Goal: Communication & Community: Answer question/provide support

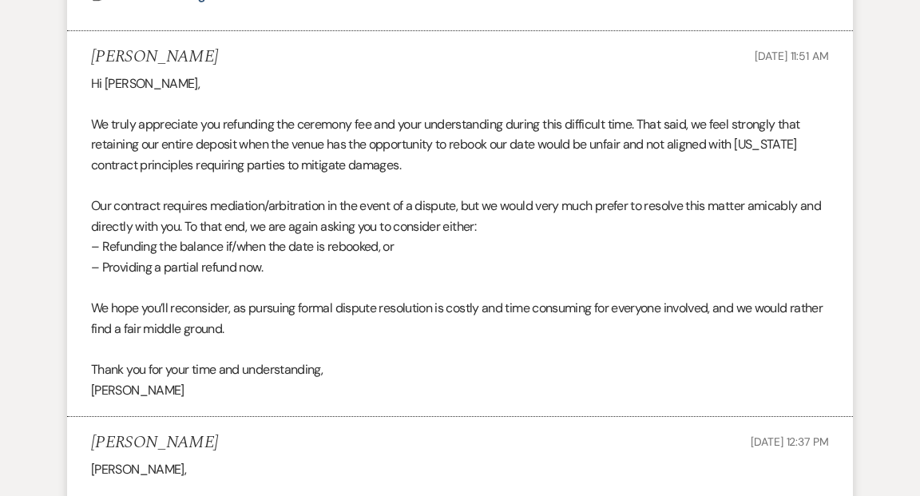
scroll to position [1036, 0]
click at [462, 205] on span "Our contract requires mediation/arbitration in the event of a dispute, but we w…" at bounding box center [456, 216] width 730 height 38
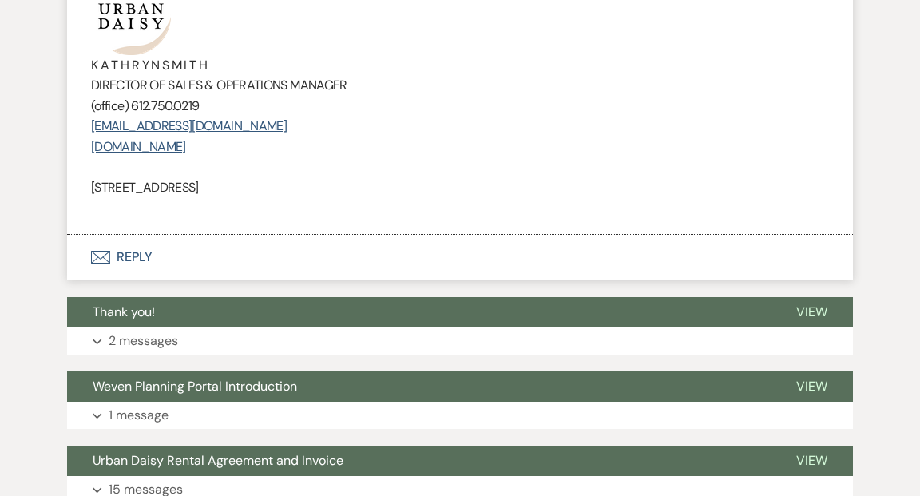
scroll to position [8123, 0]
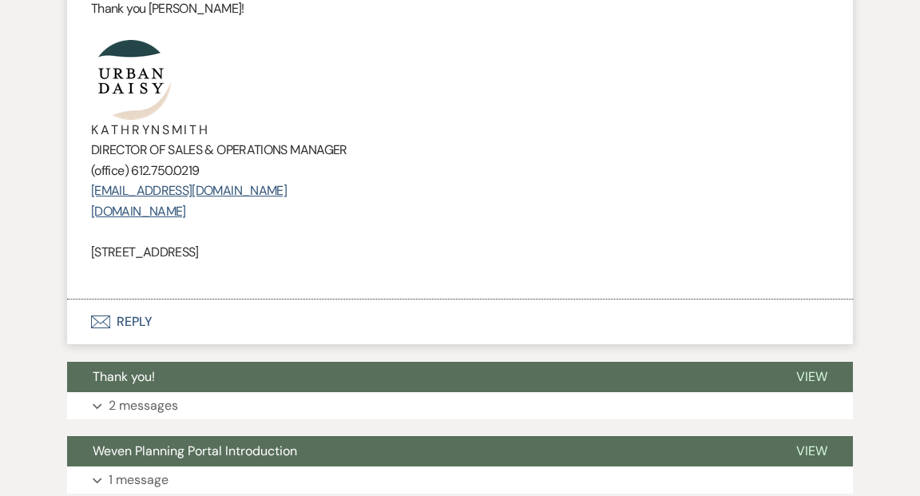
click at [135, 300] on button "Envelope Reply" at bounding box center [460, 322] width 786 height 45
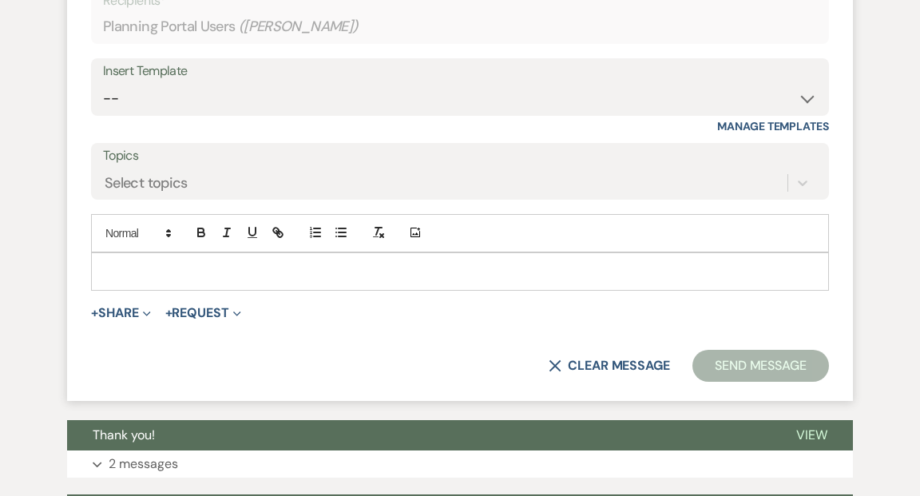
scroll to position [8522, 0]
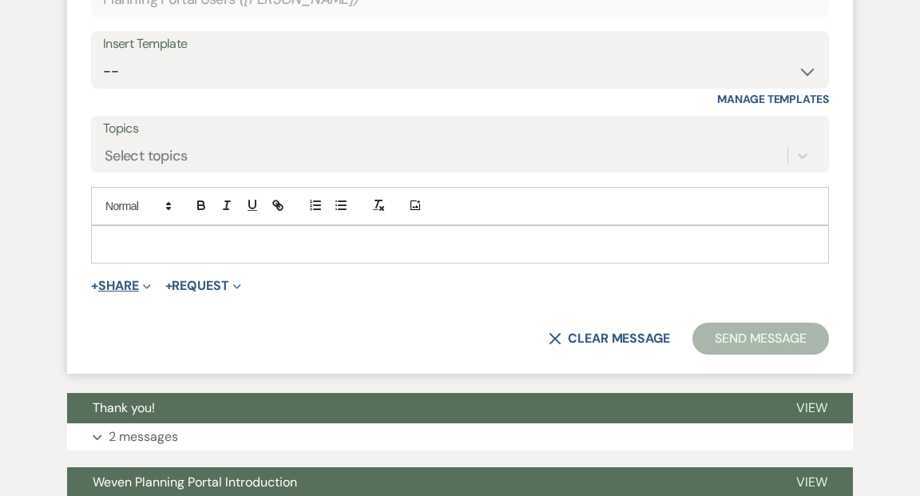
click at [149, 283] on icon "Expand" at bounding box center [147, 287] width 8 height 8
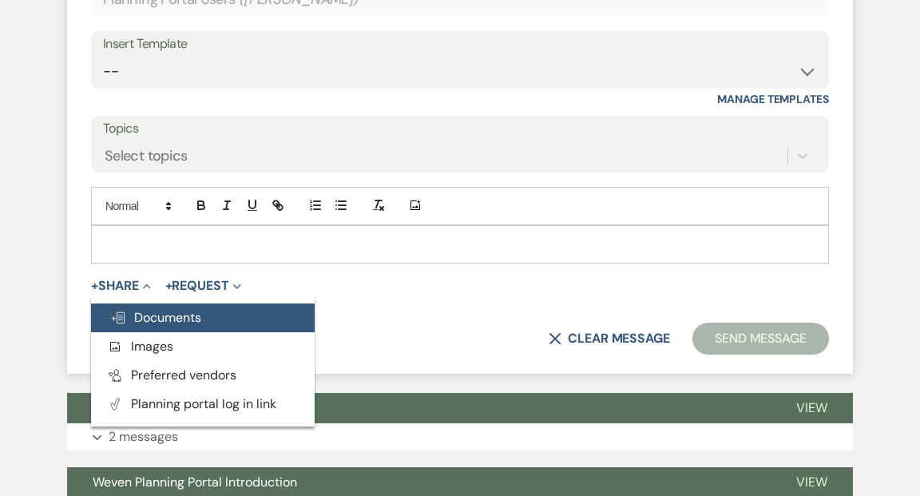
click at [153, 309] on span "Doc Upload Documents" at bounding box center [155, 317] width 91 height 17
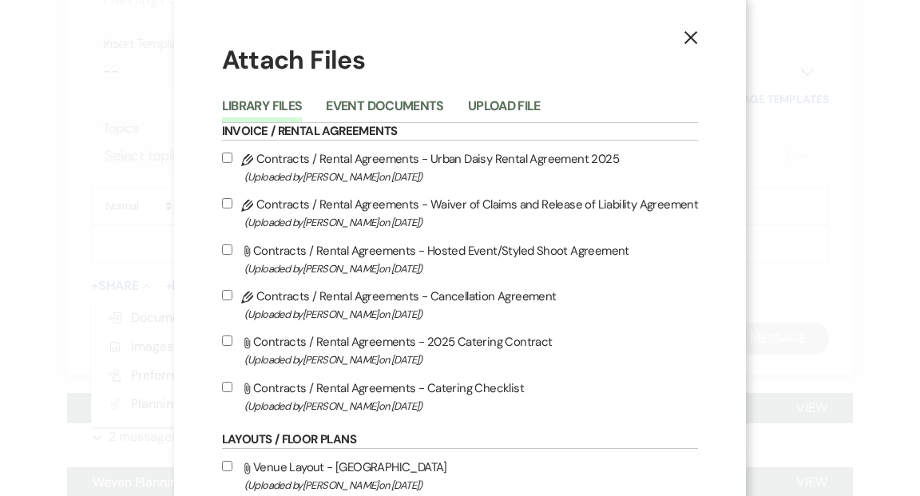
scroll to position [9, 0]
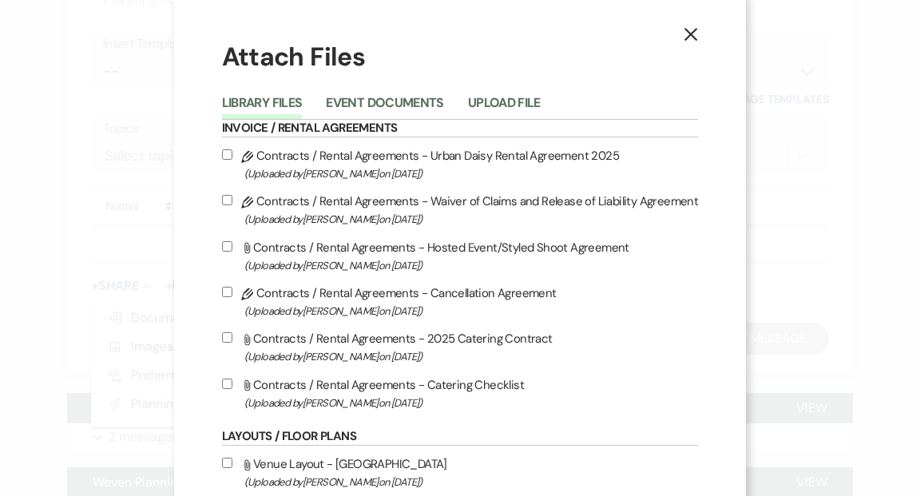
click at [684, 35] on icon "X" at bounding box center [691, 34] width 14 height 14
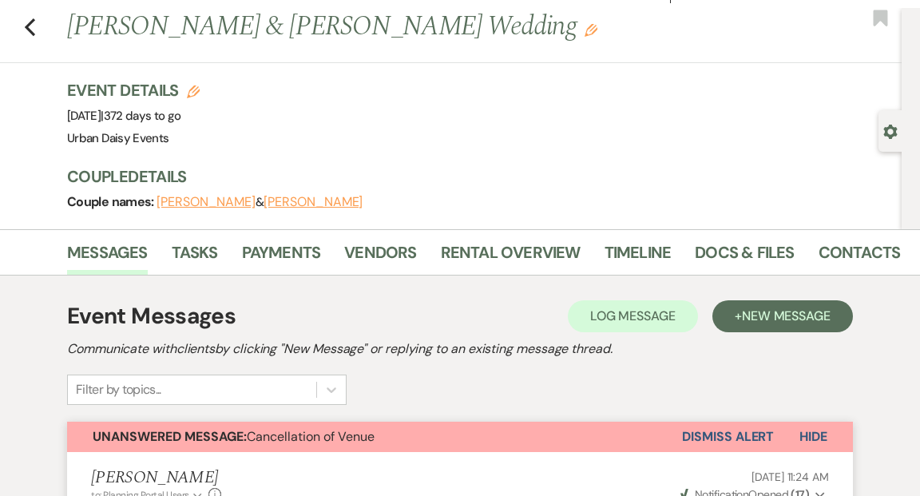
scroll to position [0, 0]
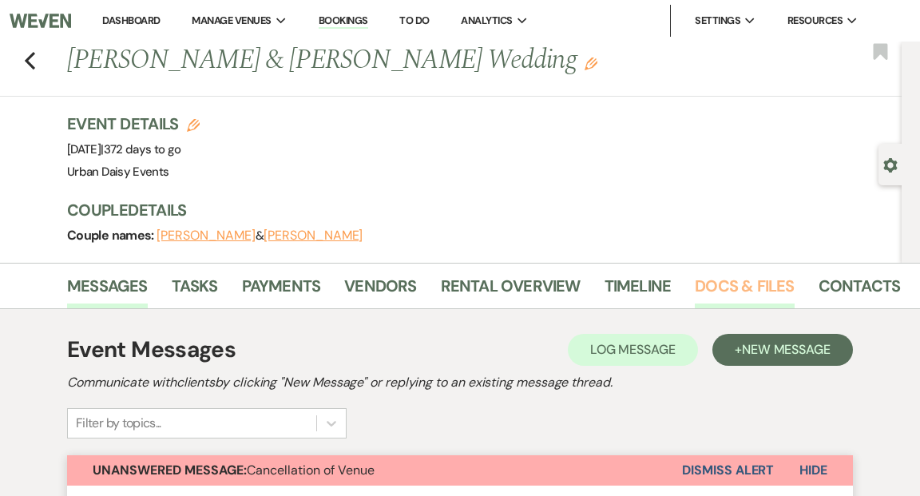
click at [730, 281] on link "Docs & Files" at bounding box center [744, 290] width 99 height 35
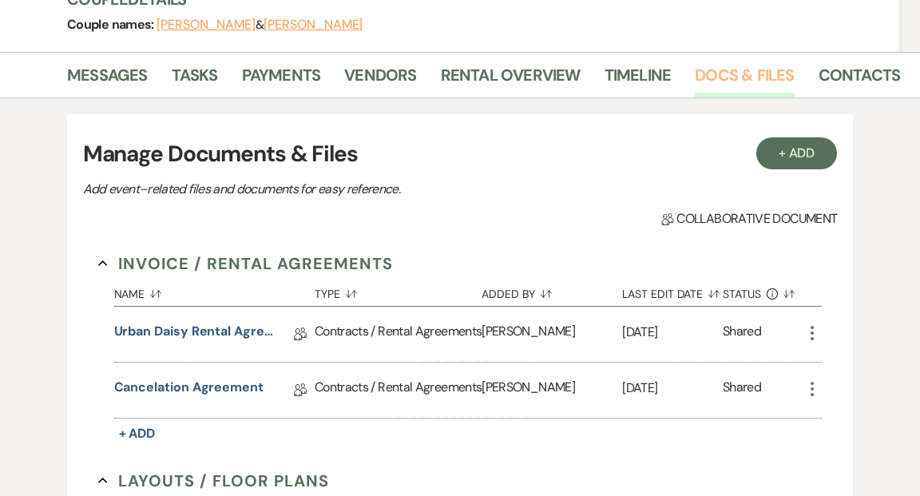
scroll to position [361, 0]
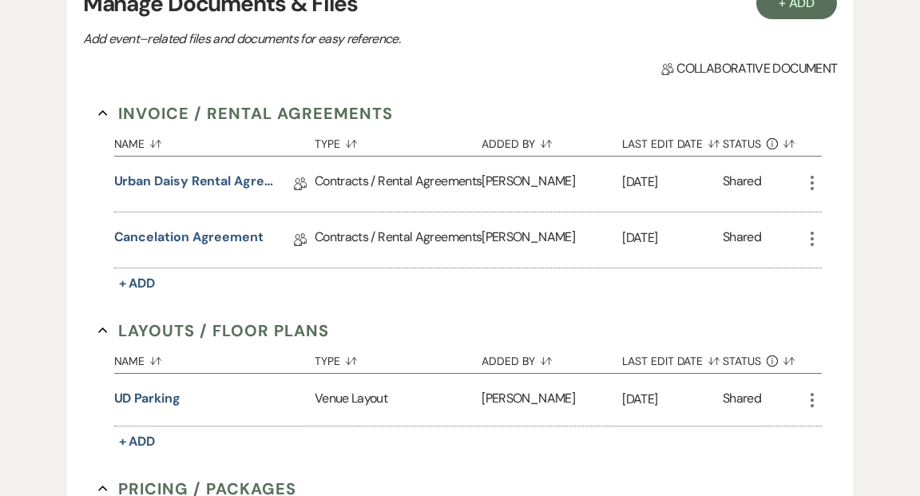
click at [813, 177] on icon "More" at bounding box center [812, 182] width 19 height 19
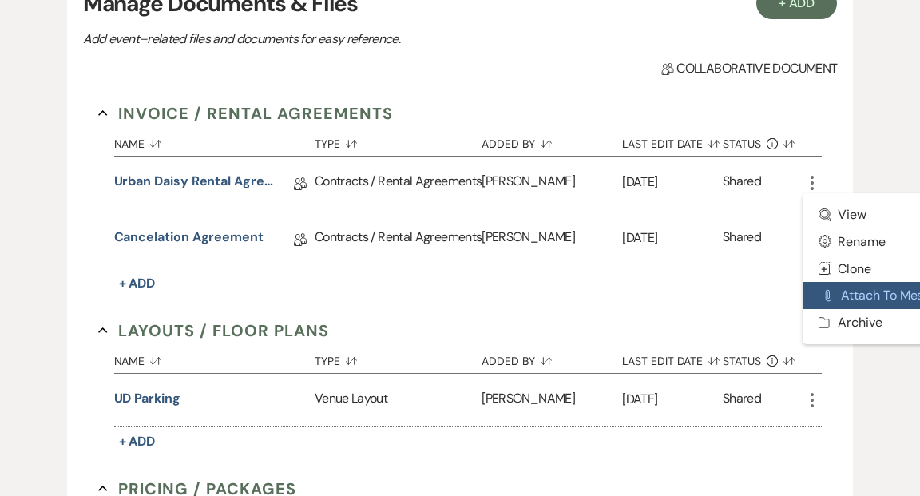
click at [855, 291] on button "Attach File Attach to Message" at bounding box center [883, 295] width 161 height 27
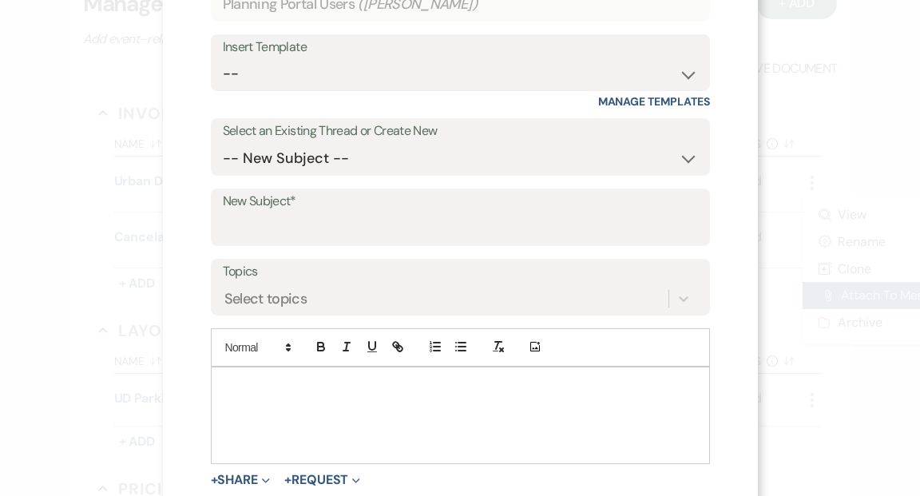
scroll to position [0, 0]
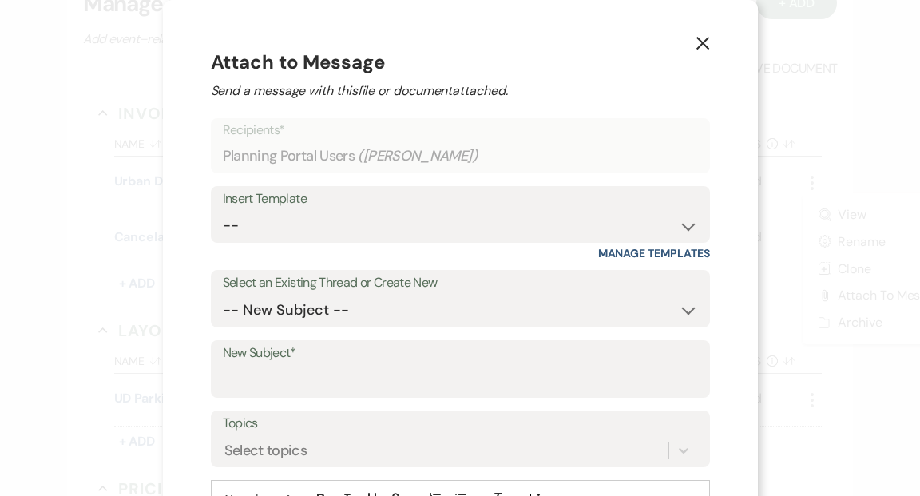
click at [698, 44] on icon "X" at bounding box center [703, 43] width 14 height 14
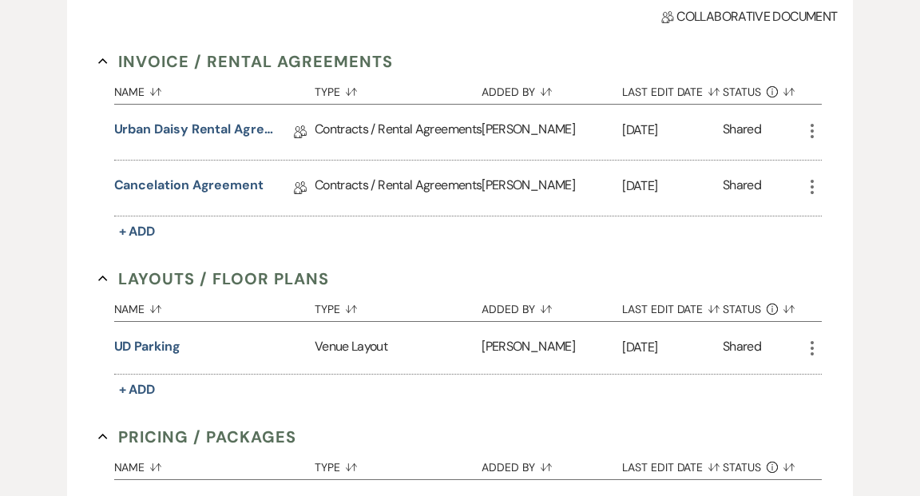
scroll to position [409, 0]
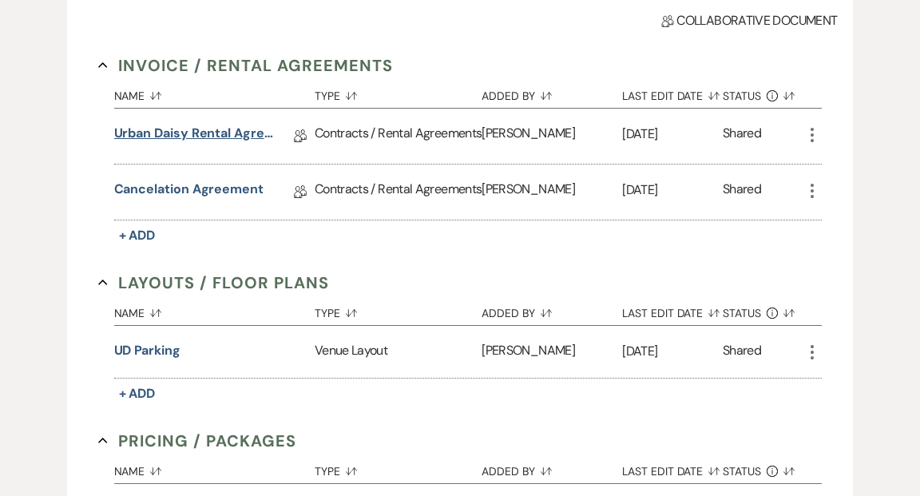
click at [225, 130] on link "Urban Daisy Rental Agreement 2025" at bounding box center [194, 136] width 160 height 25
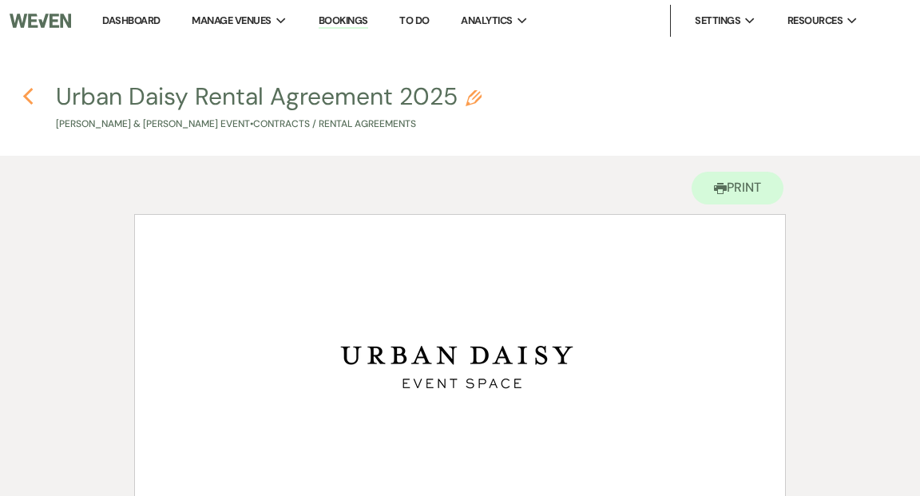
click at [27, 91] on use "button" at bounding box center [27, 97] width 10 height 18
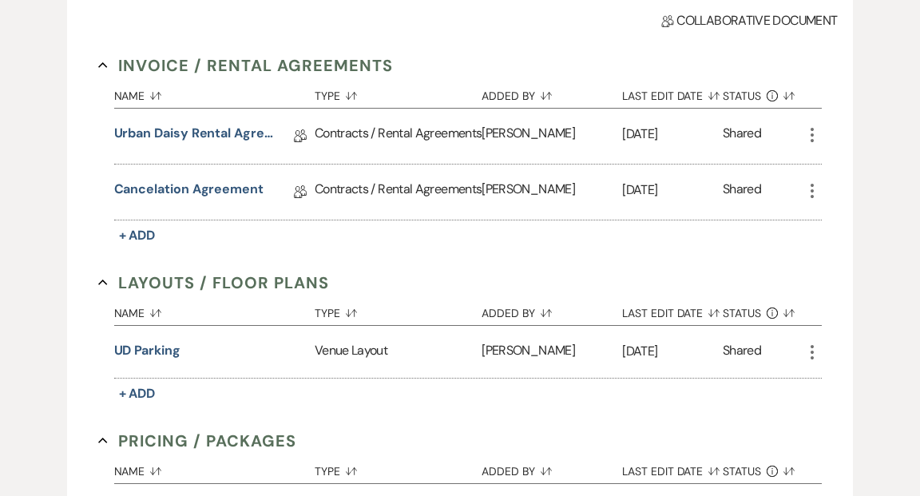
click at [813, 130] on icon "More" at bounding box center [812, 134] width 19 height 19
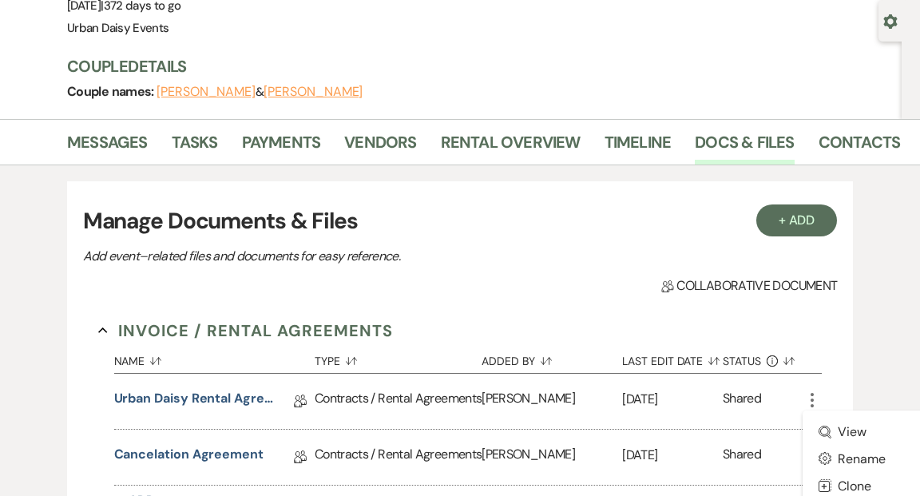
scroll to position [0, 0]
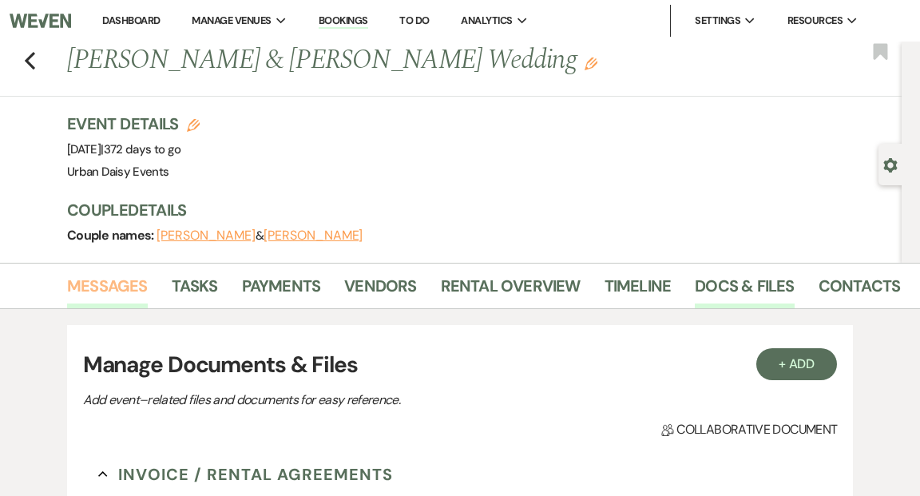
click at [121, 285] on link "Messages" at bounding box center [107, 290] width 81 height 35
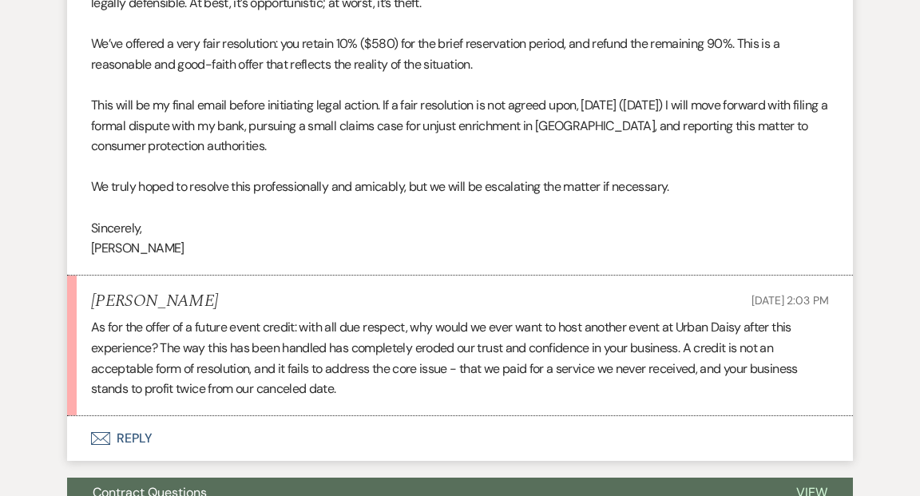
scroll to position [3025, 0]
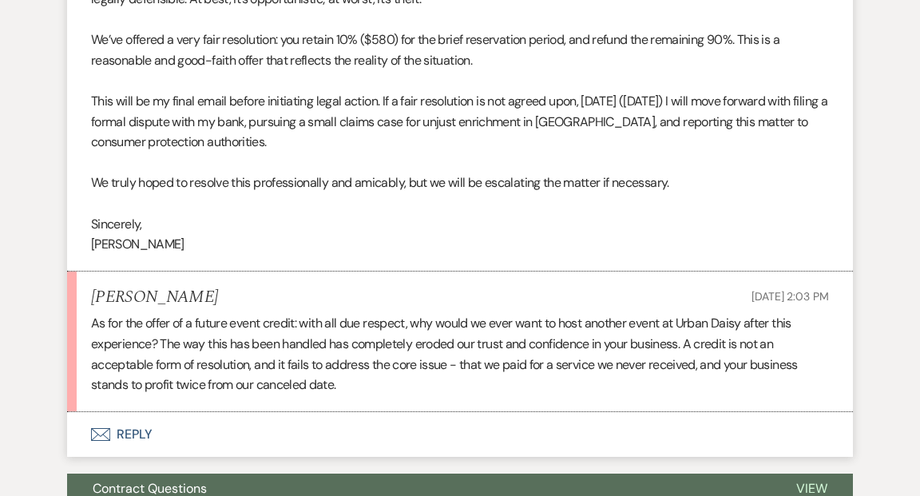
click at [131, 431] on button "Envelope Reply" at bounding box center [460, 434] width 786 height 45
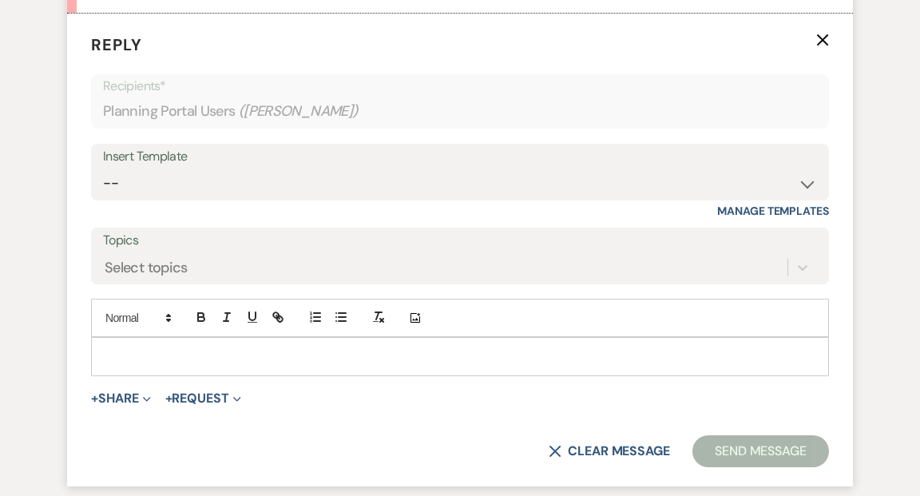
scroll to position [3424, 0]
click at [153, 348] on p at bounding box center [460, 356] width 713 height 18
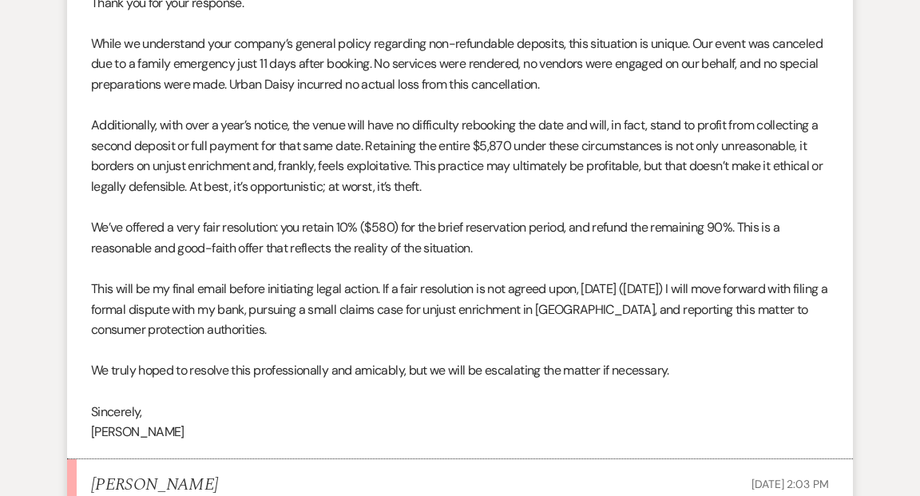
scroll to position [2838, 0]
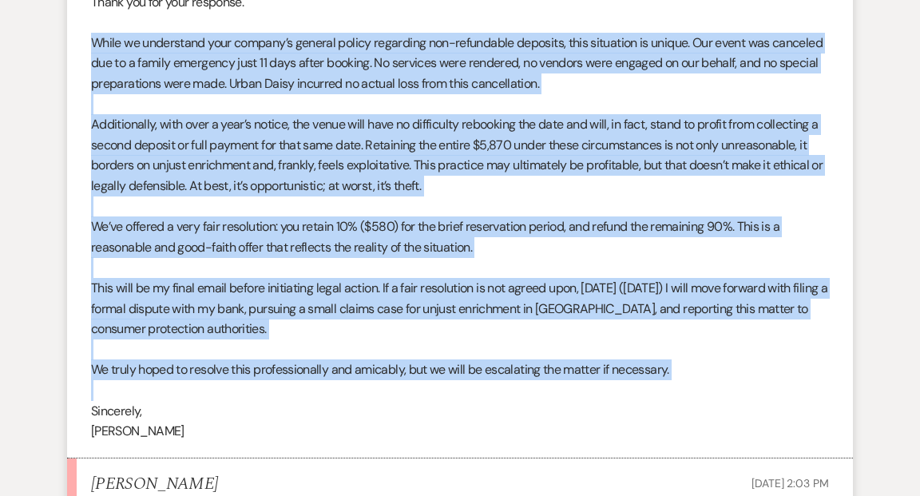
drag, startPoint x: 90, startPoint y: 40, endPoint x: 527, endPoint y: 384, distance: 555.8
click at [527, 384] on div "Hi Kathryn, Thank you for your response. While we understand your company’s gen…" at bounding box center [460, 195] width 738 height 491
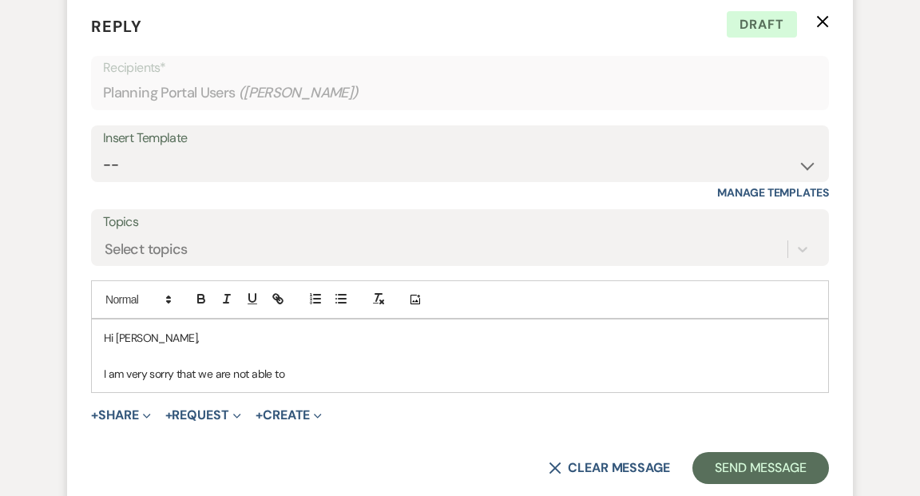
scroll to position [3571, 0]
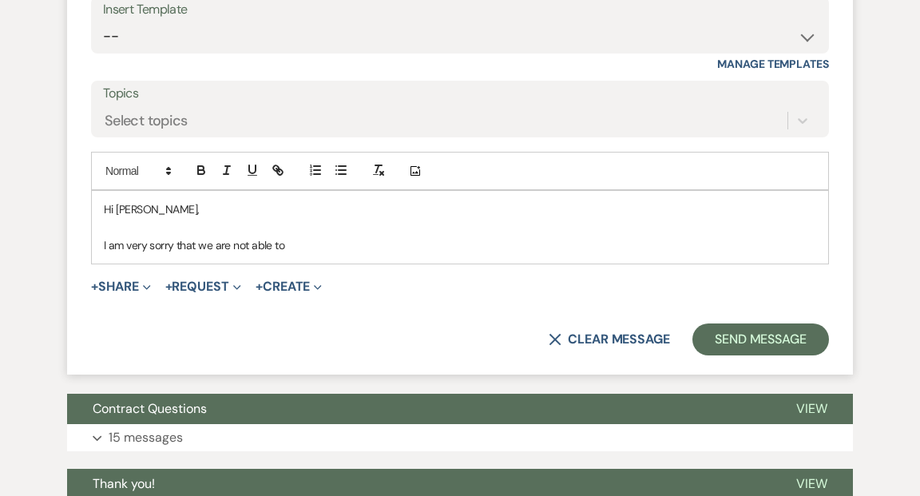
click at [293, 244] on p "I am very sorry that we are not able to" at bounding box center [460, 245] width 713 height 18
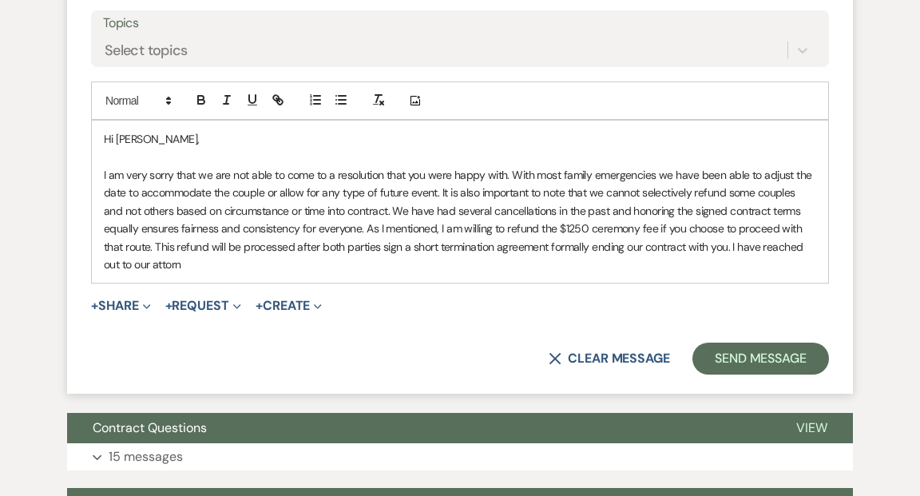
scroll to position [3644, 0]
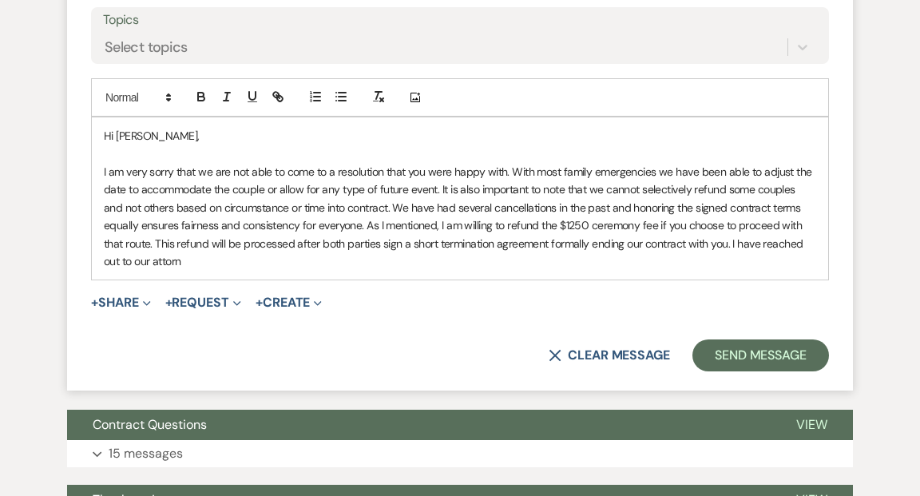
click at [684, 240] on p "I am very sorry that we are not able to come to a resolution that you were happ…" at bounding box center [460, 216] width 713 height 107
click at [240, 261] on p "I am very sorry that we are not able to come to a resolution that you were happ…" at bounding box center [460, 216] width 713 height 107
click at [336, 258] on p "I am very sorry that we are not able to come to a resolution that you were happ…" at bounding box center [460, 216] width 713 height 107
click at [497, 255] on p "I am very sorry that we are not able to come to a resolution that you were happ…" at bounding box center [460, 216] width 713 height 107
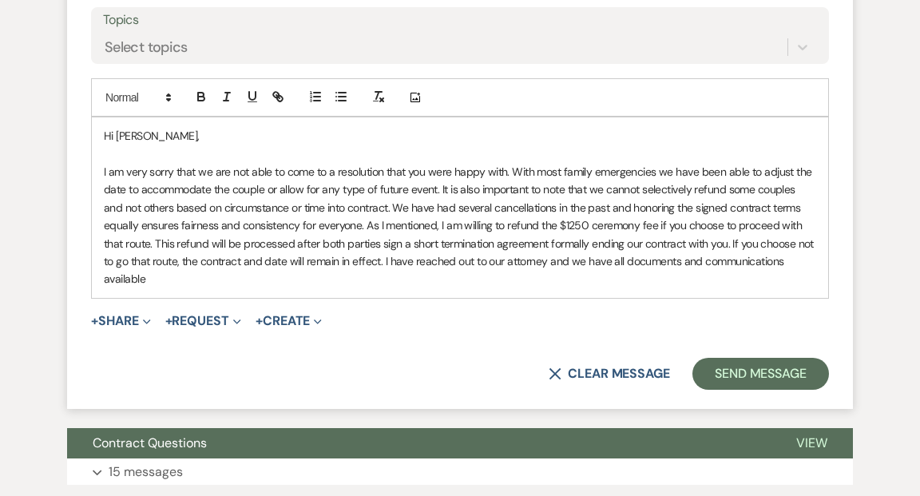
click at [574, 260] on p "I am very sorry that we are not able to come to a resolution that you were happ…" at bounding box center [460, 225] width 713 height 125
click at [151, 276] on p "I am very sorry that we are not able to come to a resolution that you were happ…" at bounding box center [460, 225] width 713 height 125
click at [562, 261] on p "I am very sorry that we are not able to come to a resolution that you were happ…" at bounding box center [460, 225] width 713 height 125
click at [161, 279] on p "I am very sorry that we are not able to come to a resolution that you were happ…" at bounding box center [460, 225] width 713 height 125
drag, startPoint x: 304, startPoint y: 188, endPoint x: 279, endPoint y: 183, distance: 26.0
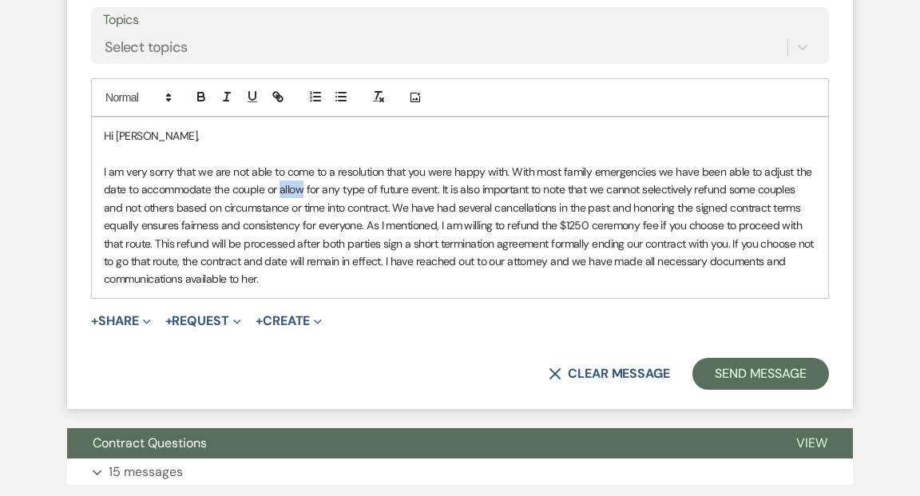
click at [279, 183] on p "I am very sorry that we are not able to come to a resolution that you were happ…" at bounding box center [460, 225] width 713 height 125
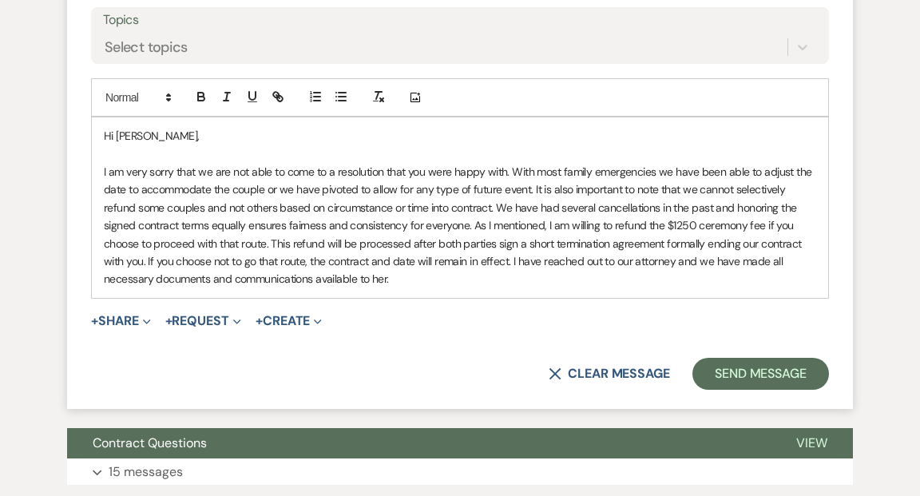
click at [408, 274] on p "I am very sorry that we are not able to come to a resolution that you were happ…" at bounding box center [460, 225] width 713 height 125
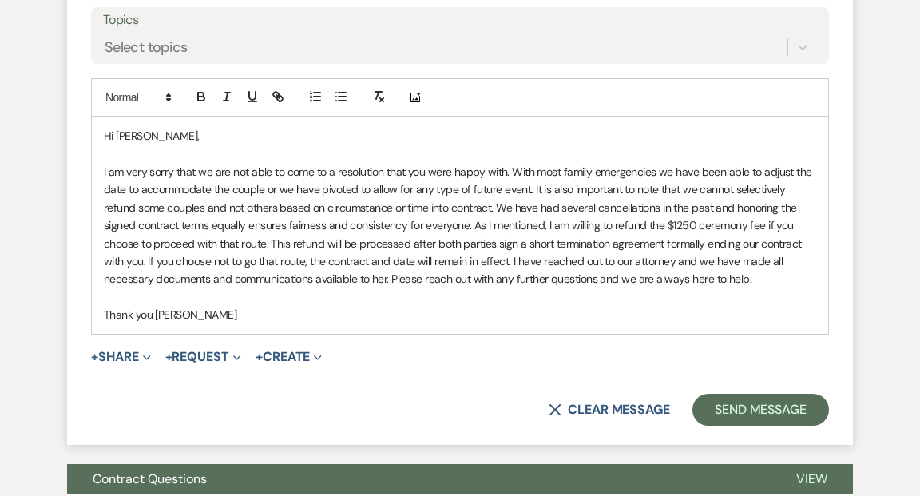
drag, startPoint x: 749, startPoint y: 275, endPoint x: 398, endPoint y: 279, distance: 351.6
click at [399, 279] on p "I am very sorry that we are not able to come to a resolution that you were happ…" at bounding box center [460, 225] width 713 height 125
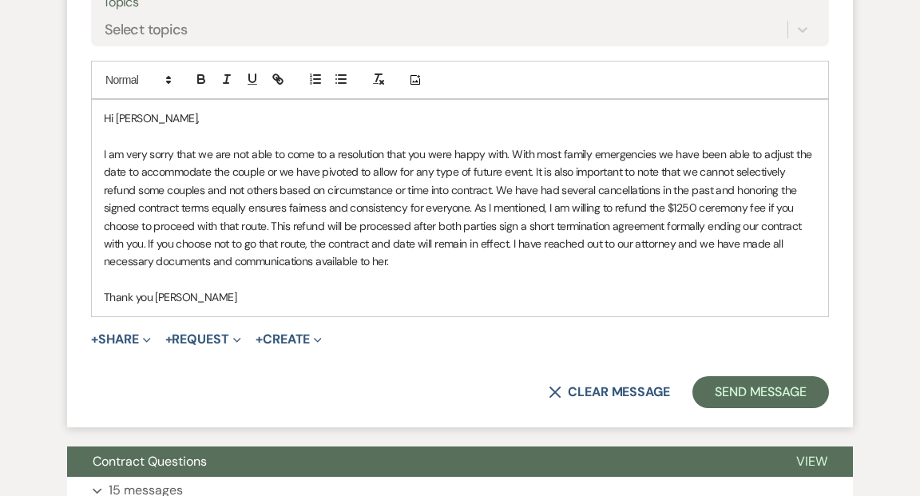
scroll to position [3661, 0]
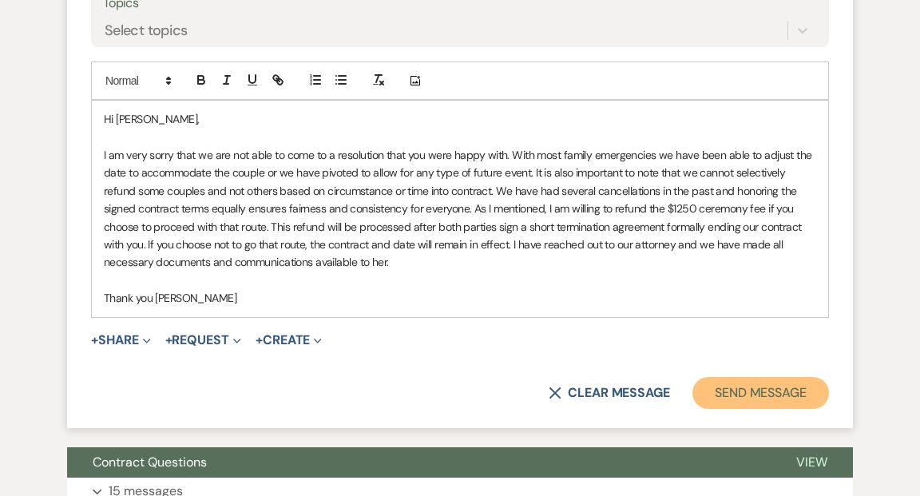
click at [770, 386] on button "Send Message" at bounding box center [761, 393] width 137 height 32
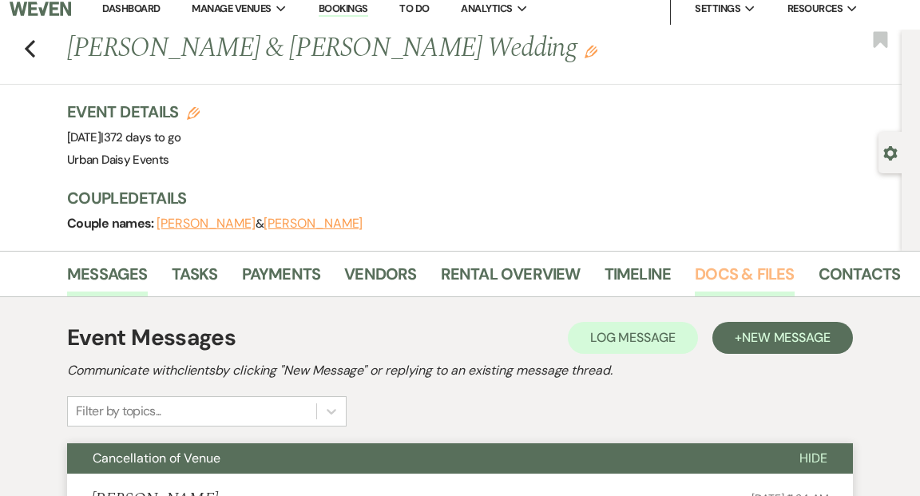
scroll to position [0, 0]
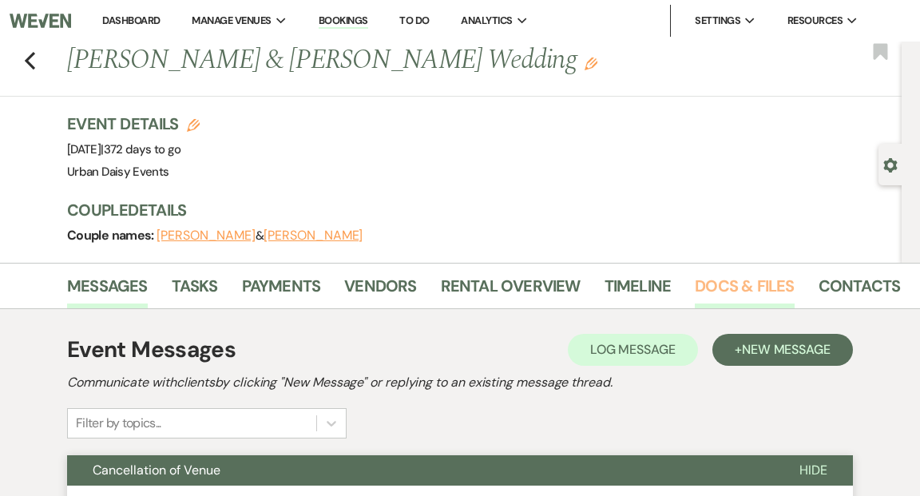
click at [729, 285] on link "Docs & Files" at bounding box center [744, 290] width 99 height 35
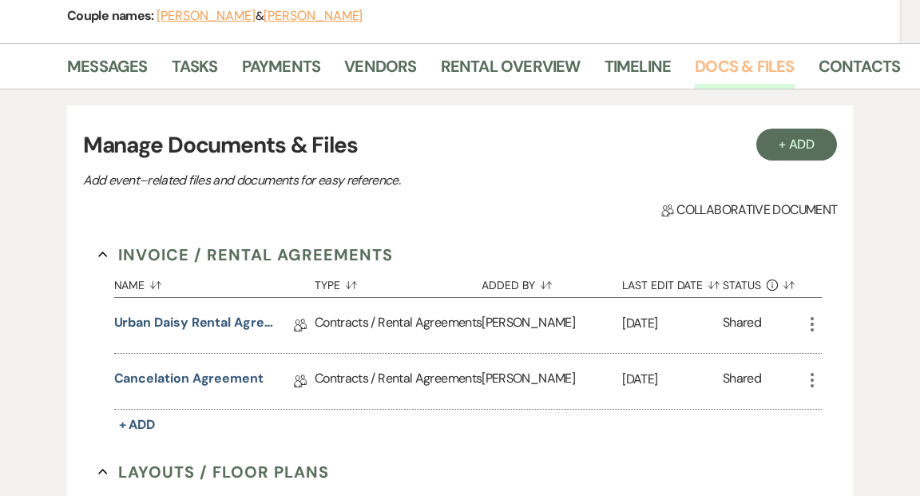
scroll to position [275, 0]
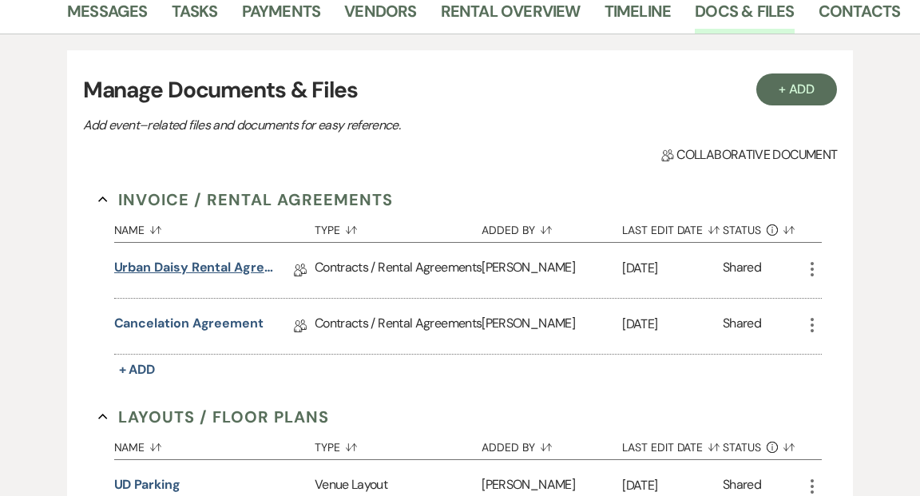
click at [236, 268] on link "Urban Daisy Rental Agreement 2025" at bounding box center [194, 270] width 160 height 25
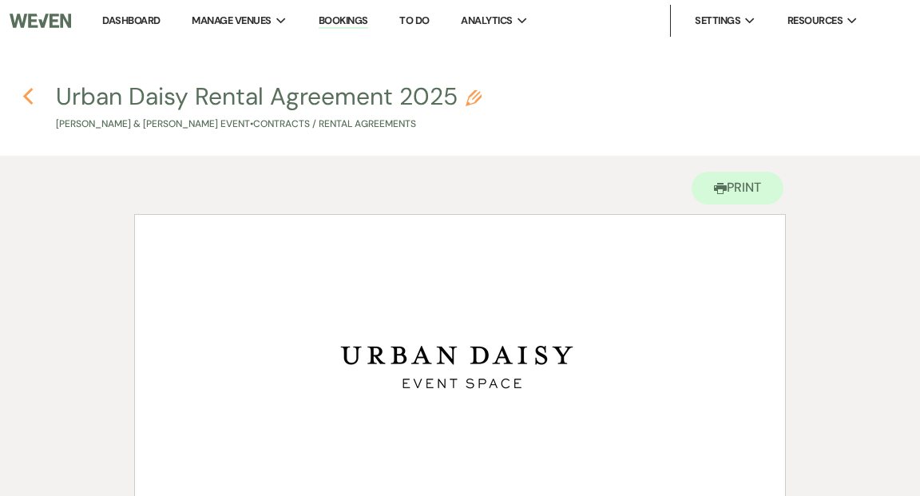
click at [28, 96] on icon "Previous" at bounding box center [28, 96] width 12 height 19
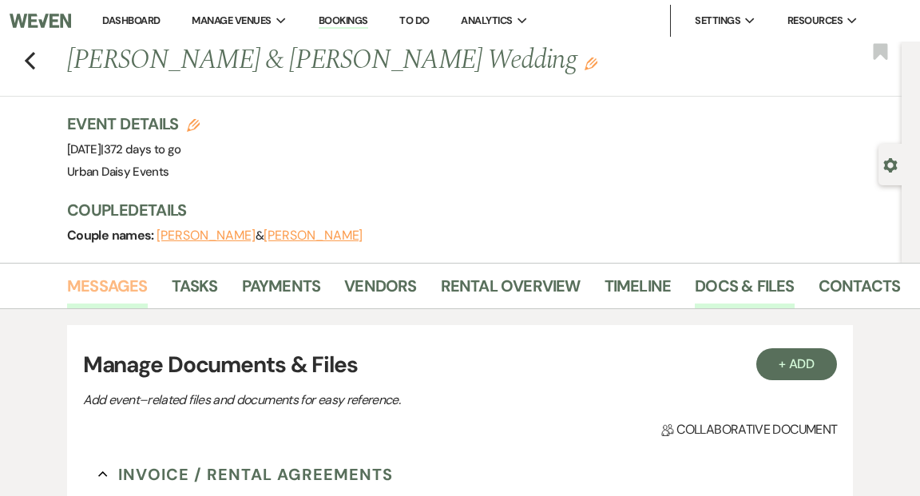
click at [118, 283] on link "Messages" at bounding box center [107, 290] width 81 height 35
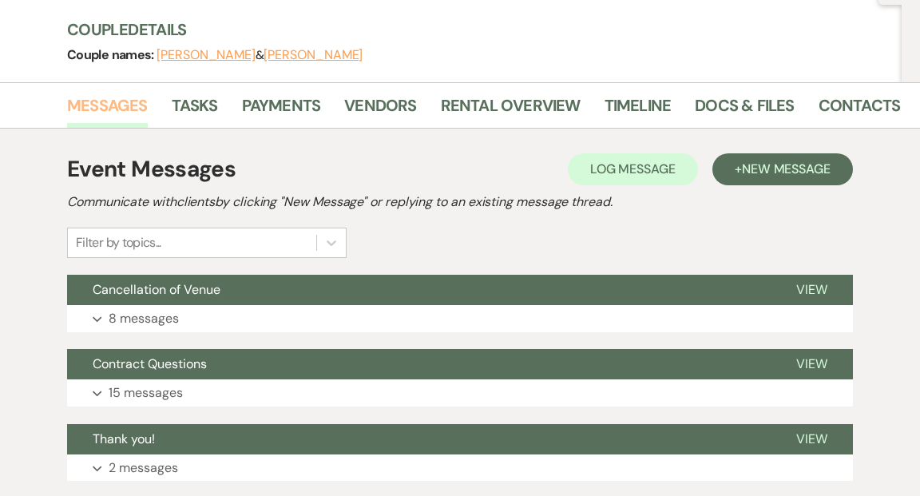
scroll to position [230, 0]
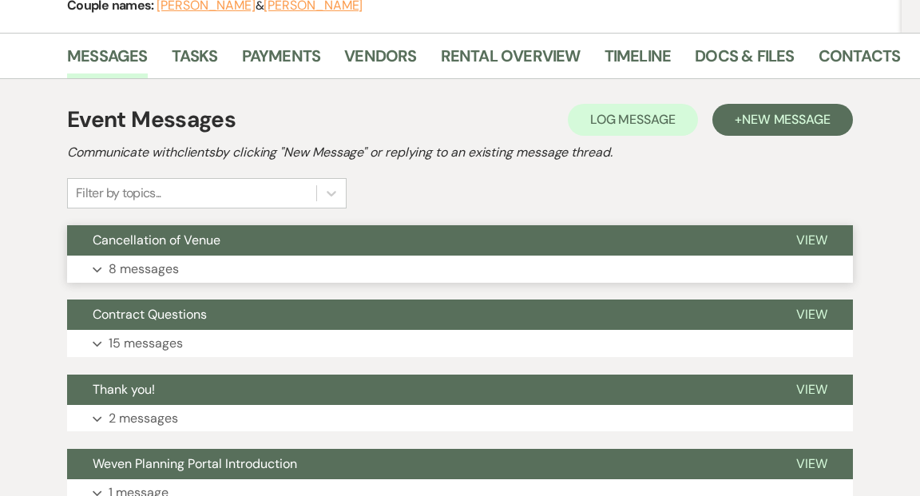
click at [817, 237] on span "View" at bounding box center [812, 240] width 31 height 17
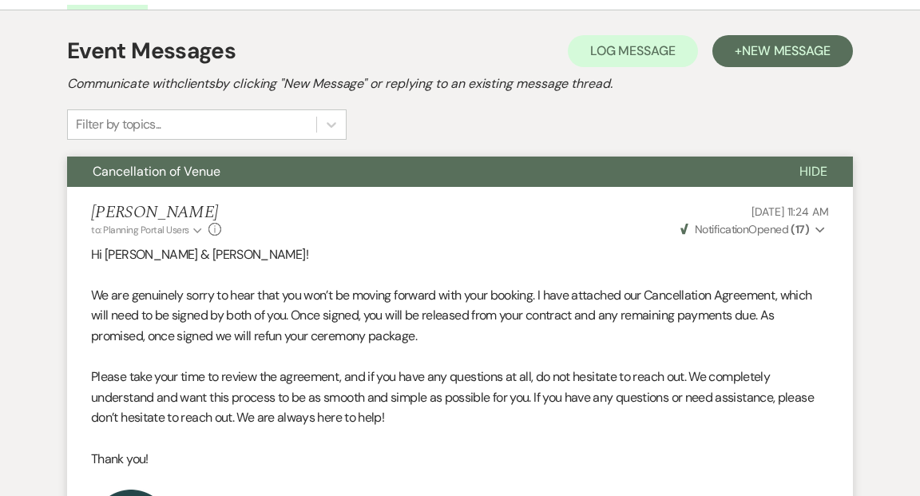
scroll to position [0, 0]
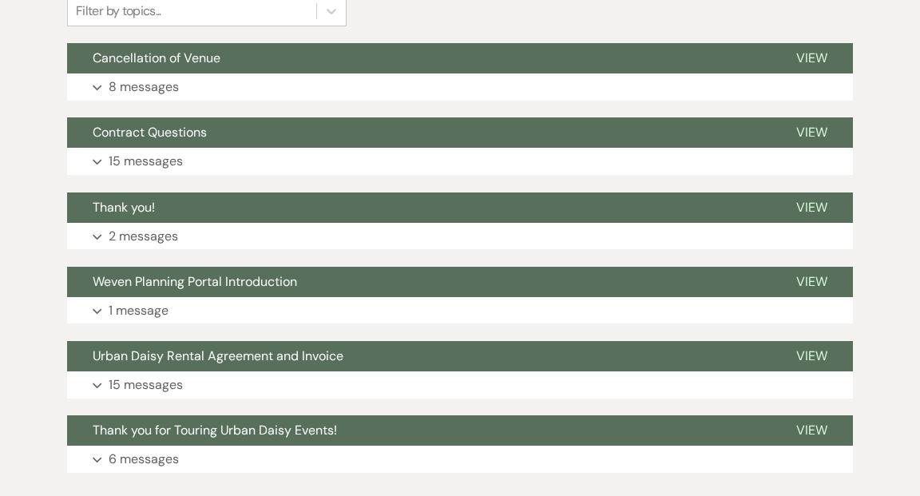
scroll to position [411, 0]
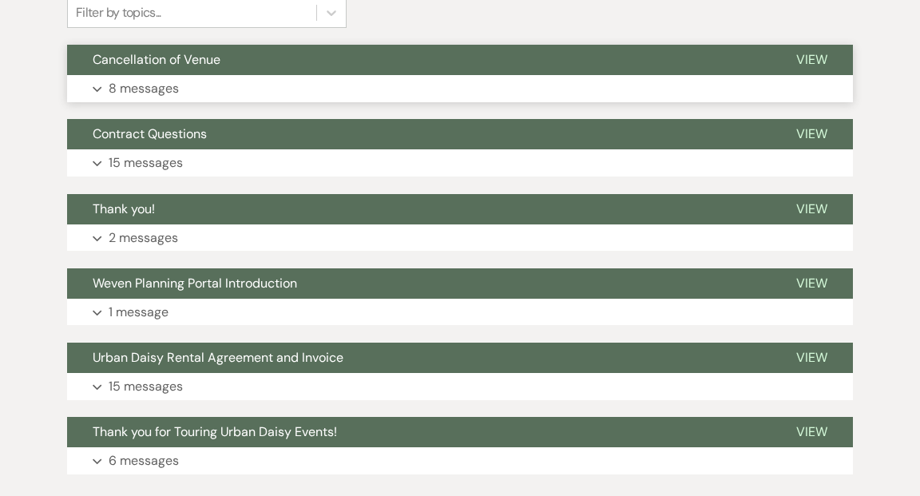
click at [807, 55] on span "View" at bounding box center [812, 59] width 31 height 17
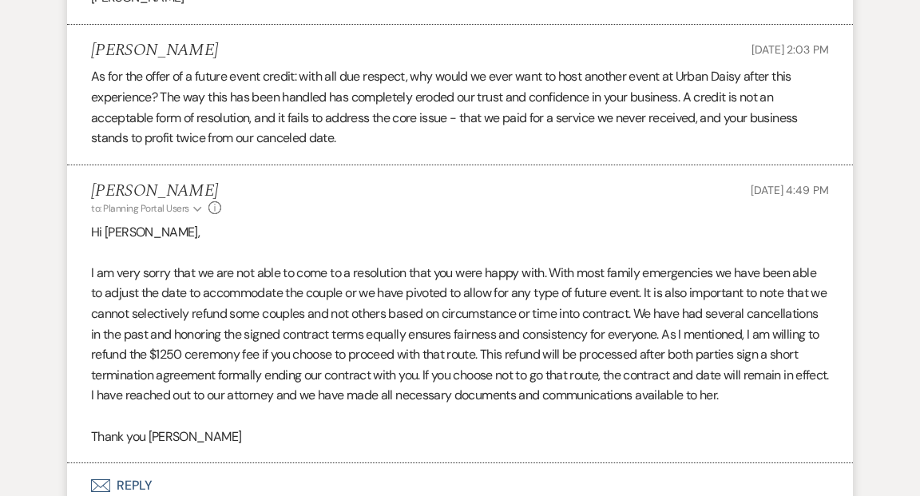
scroll to position [3273, 0]
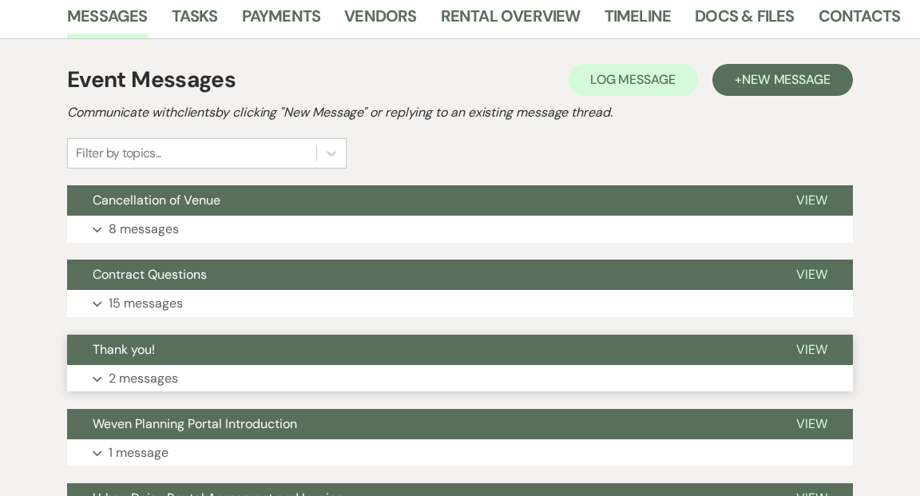
scroll to position [128, 0]
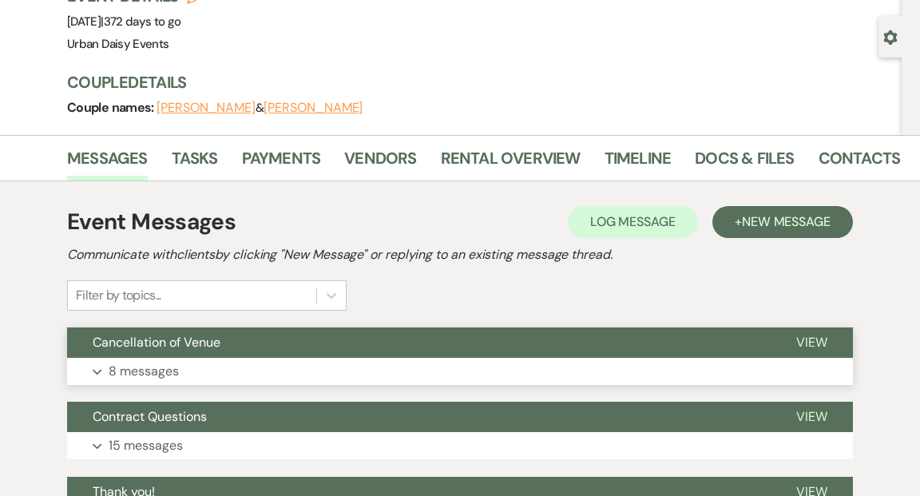
click at [804, 343] on span "View" at bounding box center [812, 342] width 31 height 17
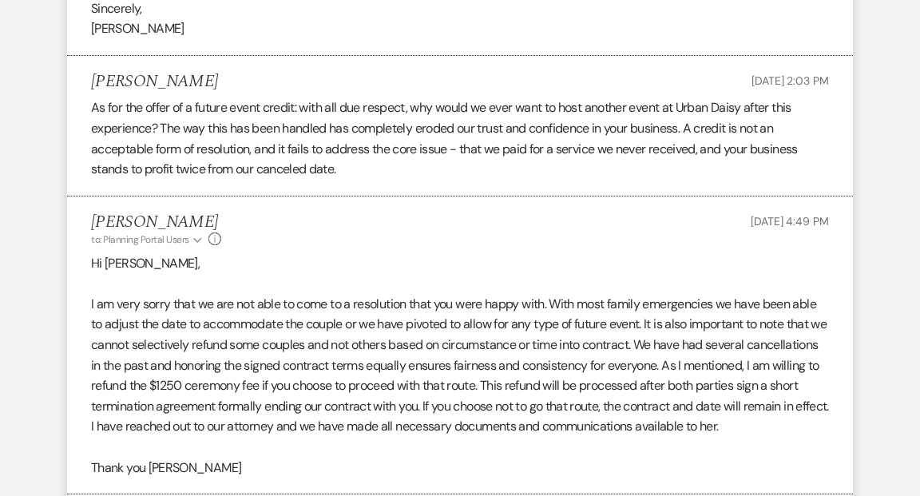
scroll to position [3189, 0]
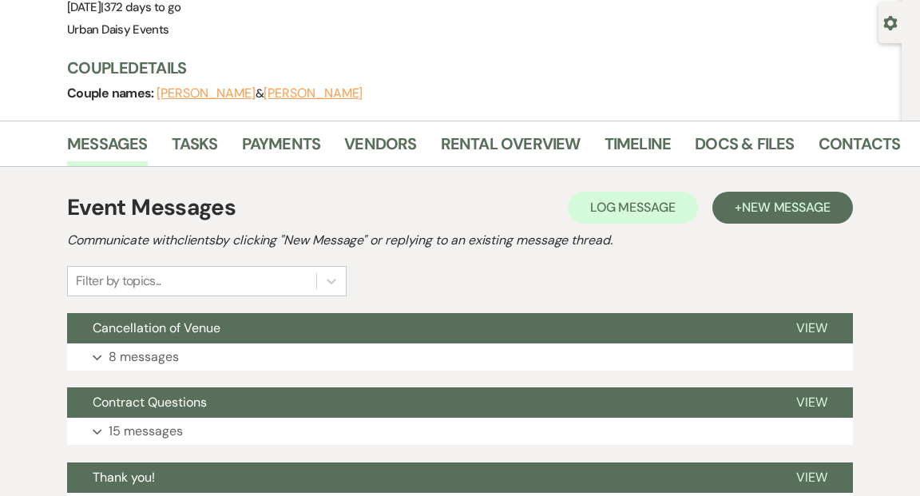
scroll to position [185, 0]
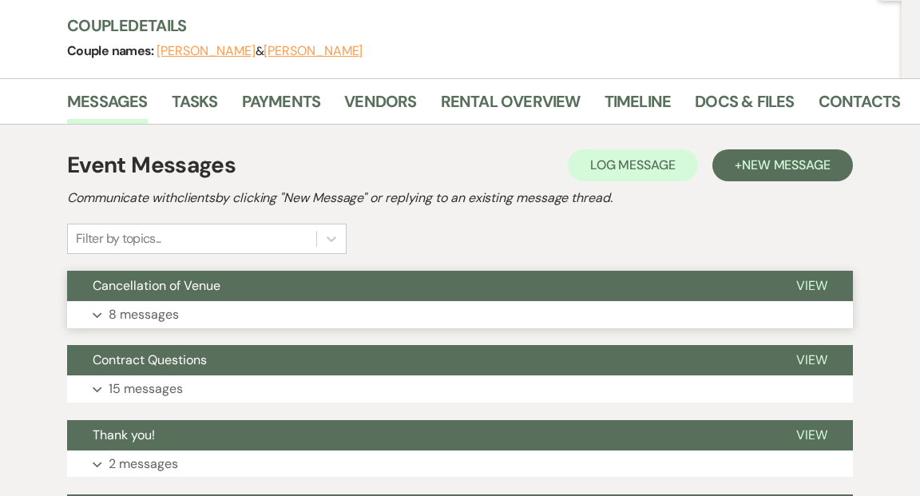
click at [817, 284] on span "View" at bounding box center [812, 285] width 31 height 17
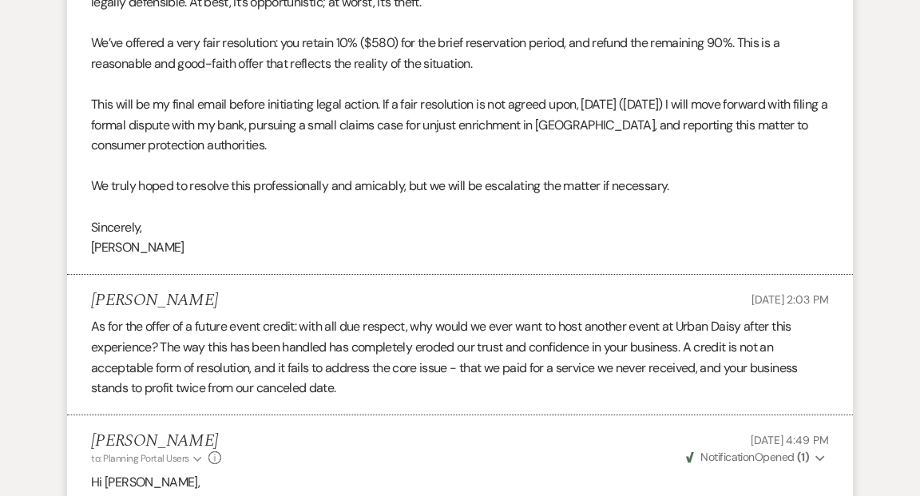
scroll to position [3029, 0]
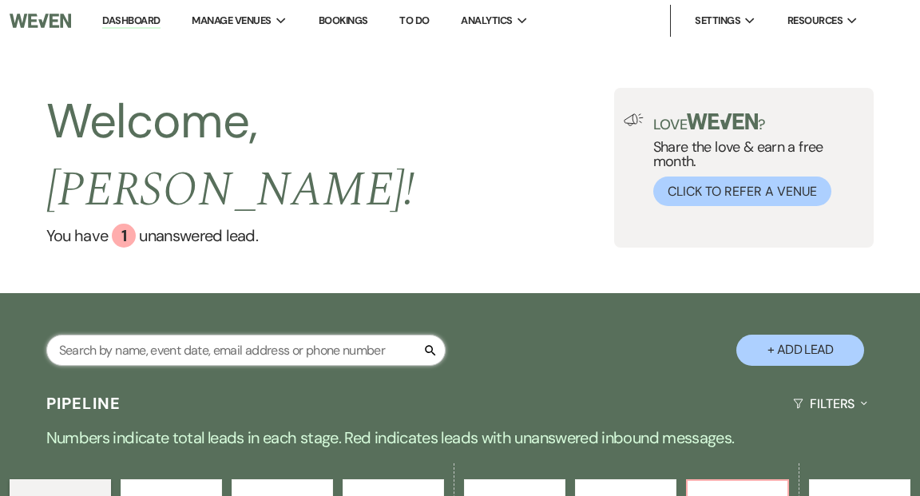
click at [193, 335] on input "text" at bounding box center [245, 350] width 399 height 31
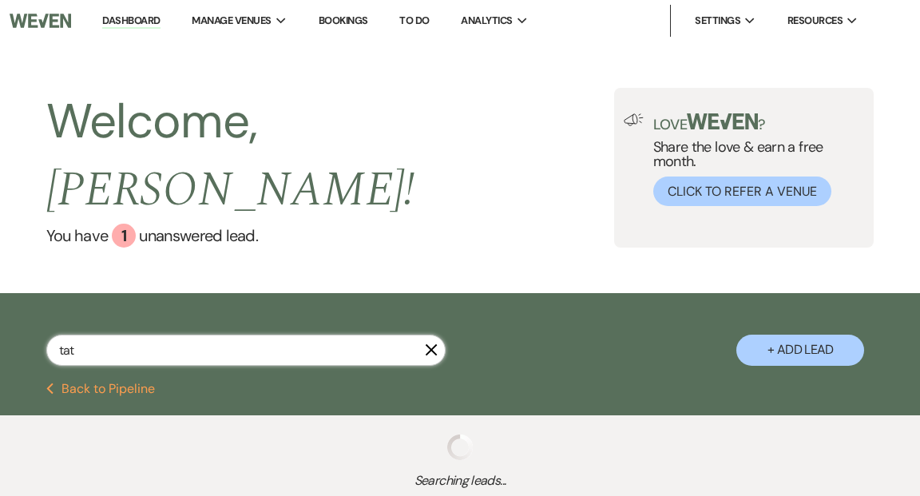
type input "ta"
select select "2"
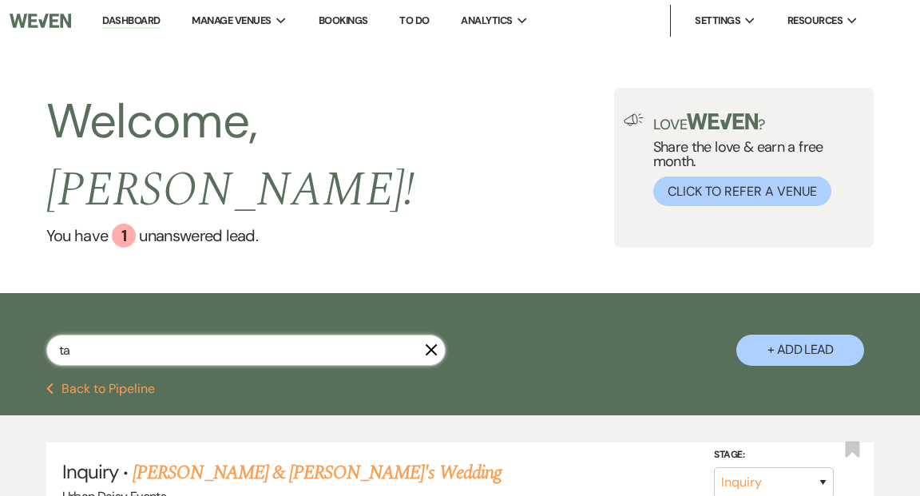
type input "tay"
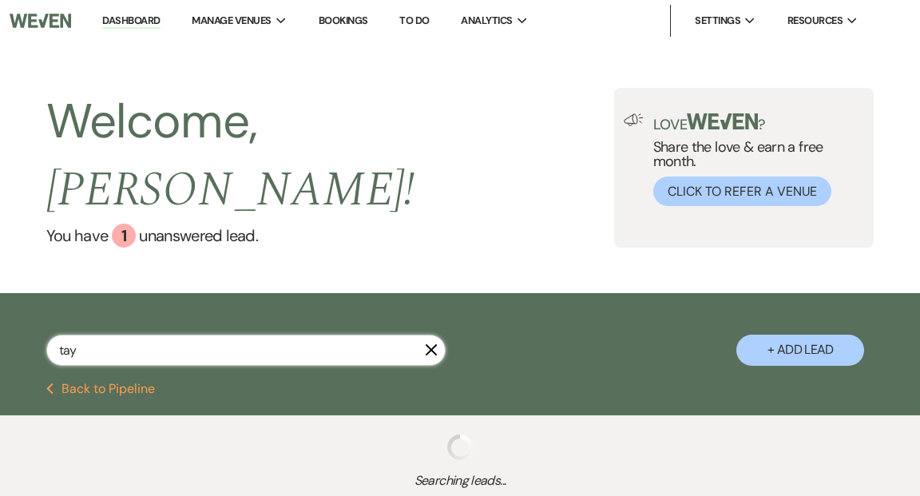
select select "8"
select select "6"
select select "5"
select select "2"
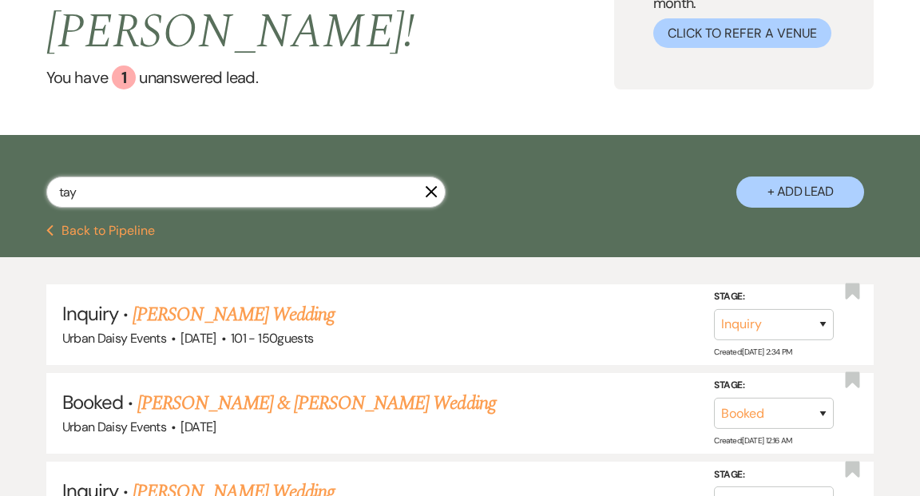
scroll to position [164, 0]
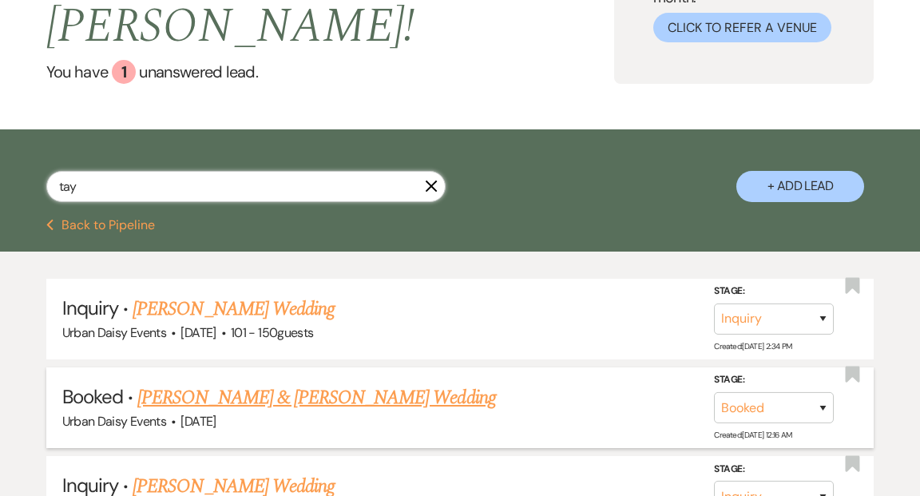
type input "tay"
click at [213, 384] on link "[PERSON_NAME] & [PERSON_NAME] Wedding" at bounding box center [316, 398] width 358 height 29
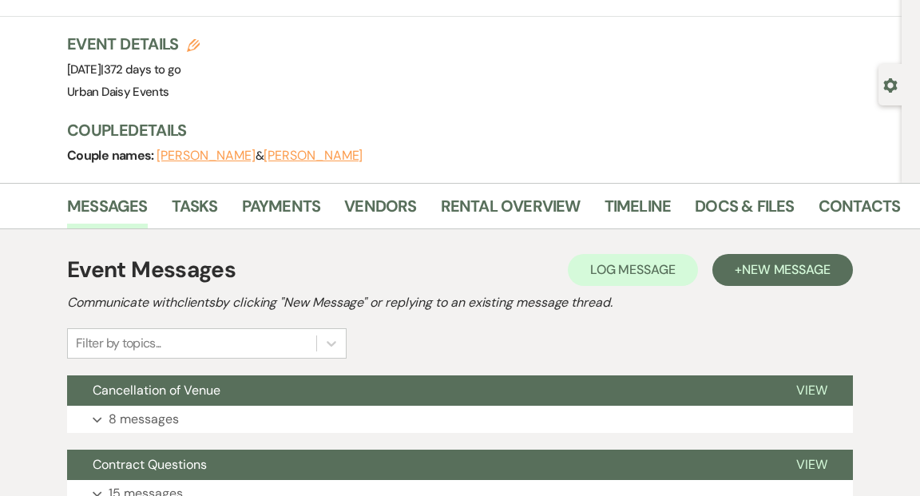
scroll to position [152, 0]
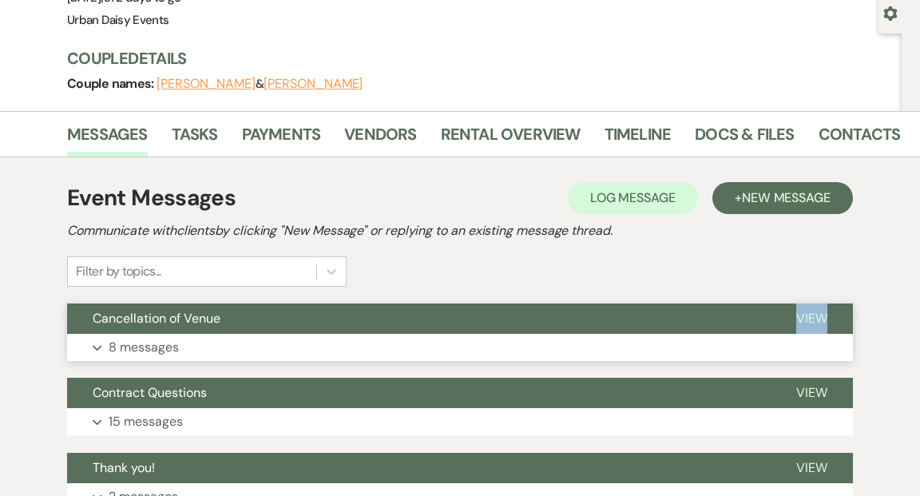
click at [813, 314] on span "View" at bounding box center [812, 318] width 31 height 17
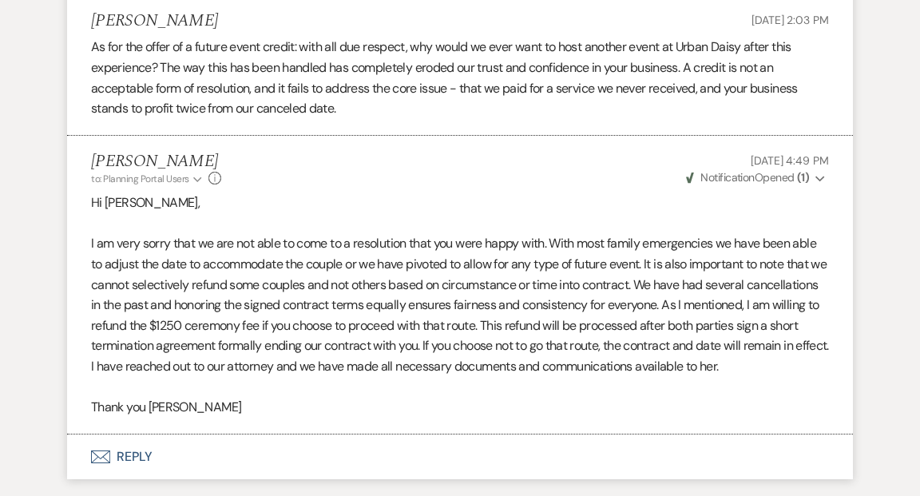
scroll to position [3303, 0]
